Goal: Find contact information: Obtain details needed to contact an individual or organization

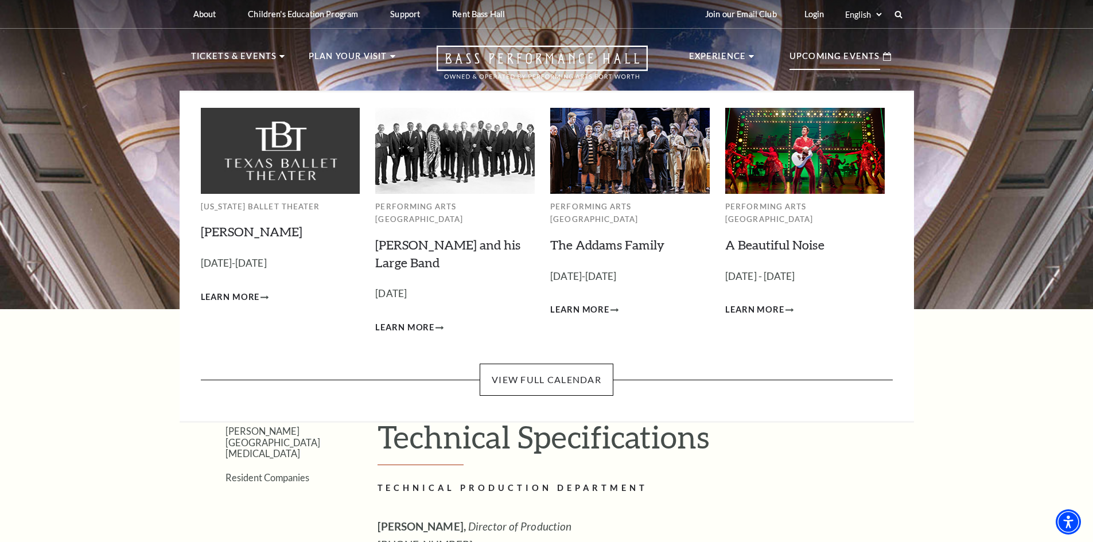
click at [808, 63] on p "Upcoming Events" at bounding box center [834, 59] width 91 height 21
click at [567, 376] on link "View Full Calendar" at bounding box center [547, 380] width 134 height 32
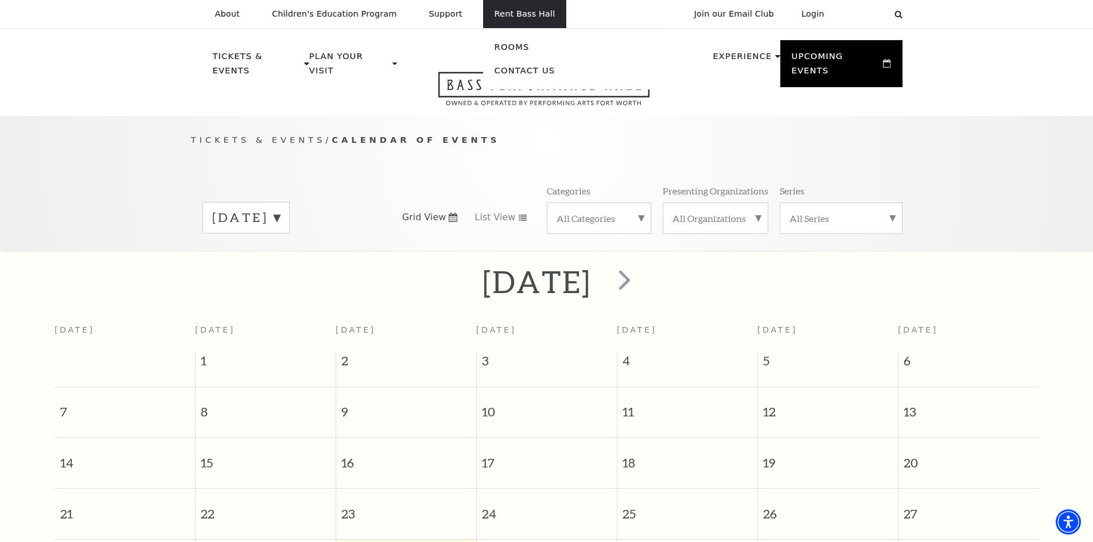
click at [500, 24] on li "Rent Bass Hall Rooms Contact Us" at bounding box center [525, 14] width 84 height 28
click at [510, 67] on link "Contact Us" at bounding box center [524, 70] width 61 height 10
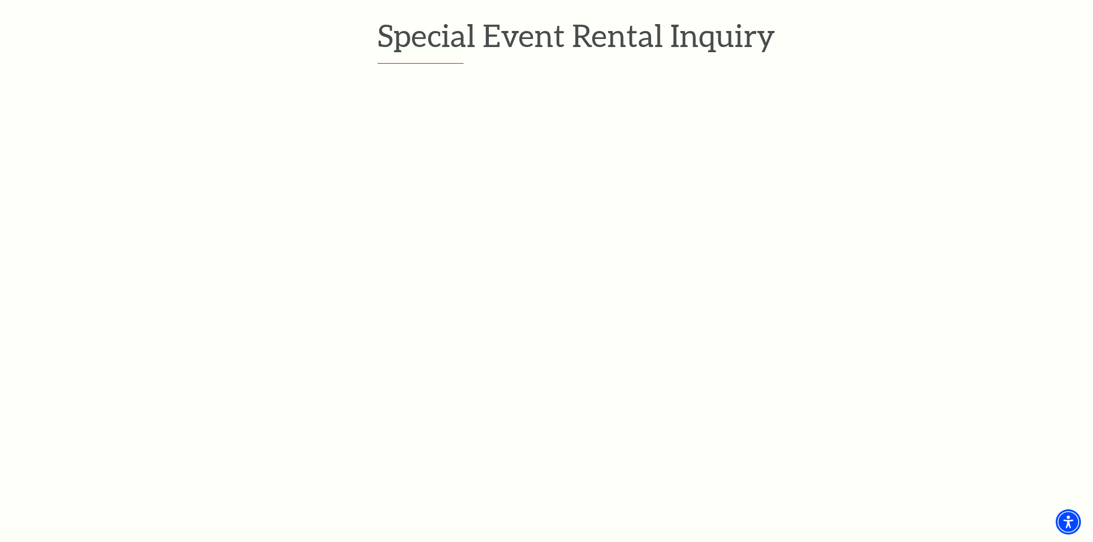
scroll to position [459, 0]
